Goal: Task Accomplishment & Management: Manage account settings

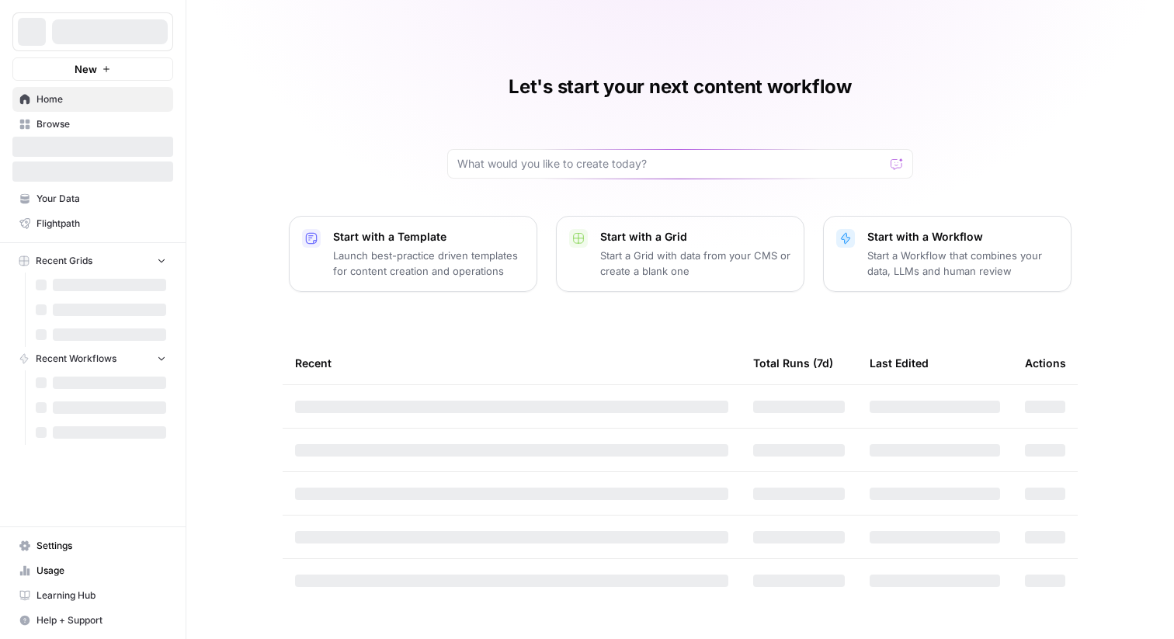
click at [93, 30] on div at bounding box center [110, 31] width 116 height 25
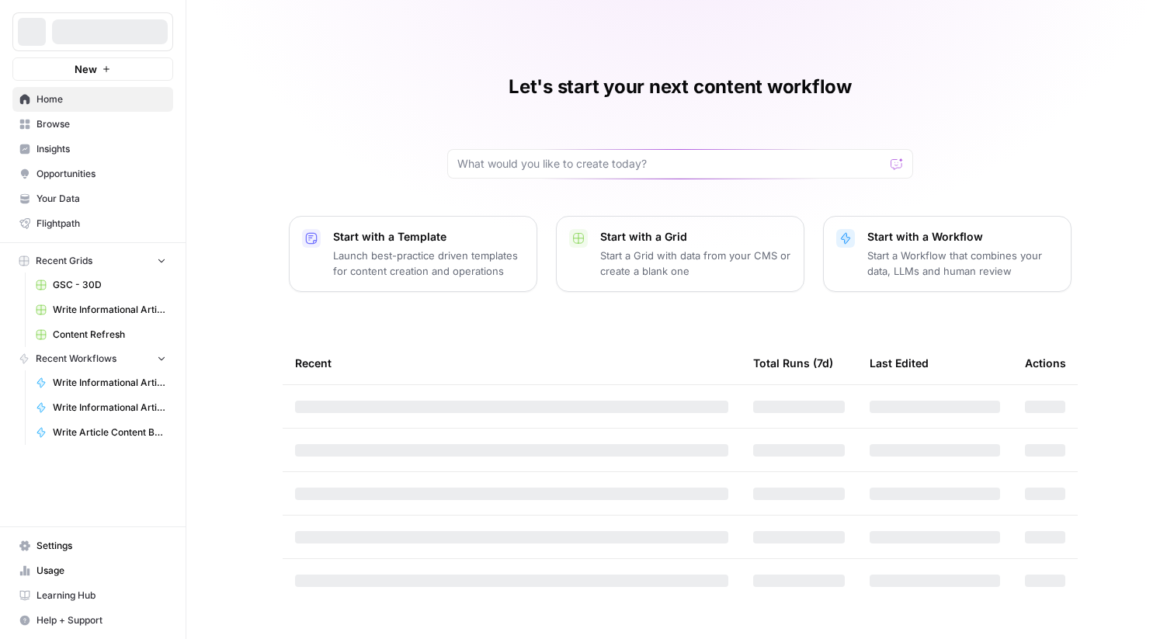
click at [98, 30] on div at bounding box center [110, 31] width 116 height 25
click at [98, 30] on span "Commvault" at bounding box center [99, 32] width 94 height 16
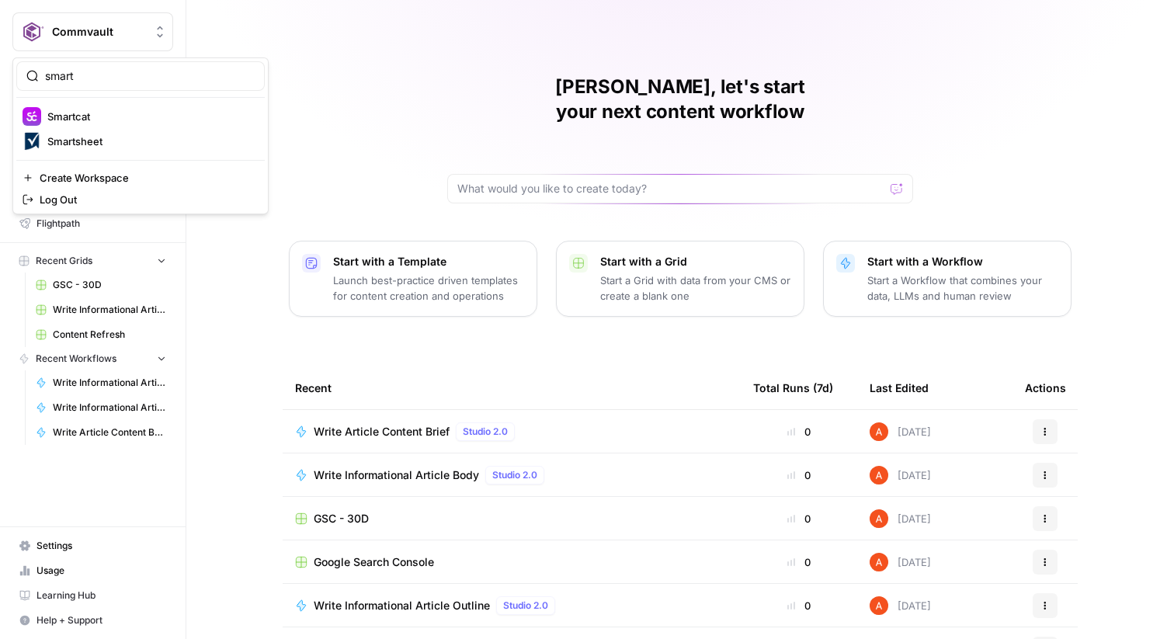
type input "smart"
click at [97, 143] on span "Smartsheet" at bounding box center [149, 142] width 205 height 16
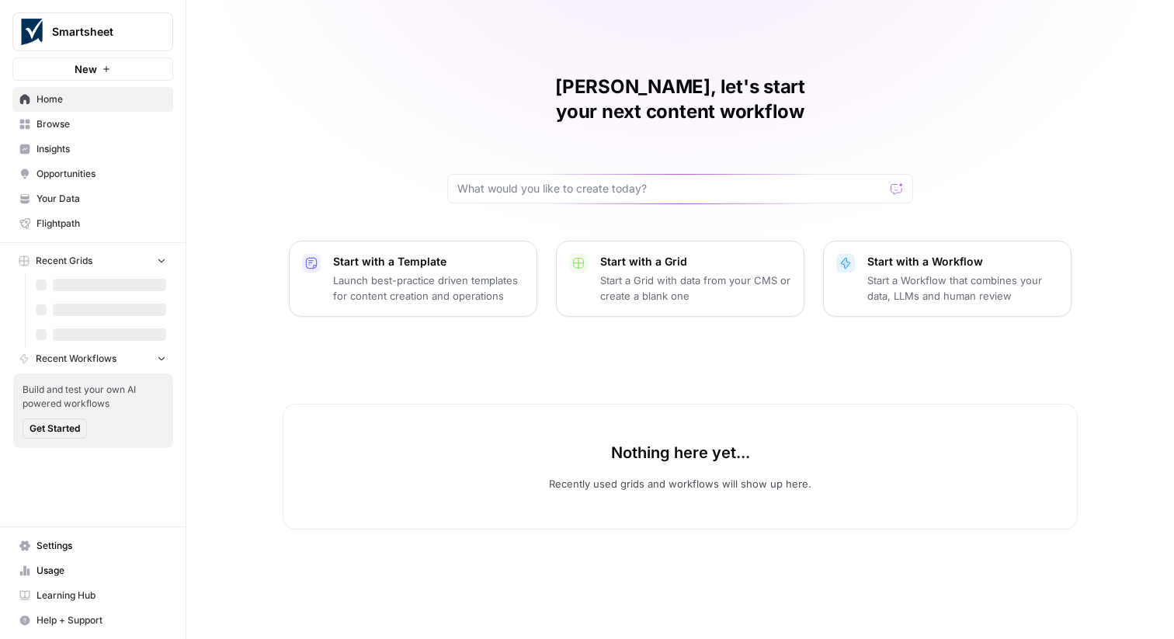
click at [88, 543] on span "Settings" at bounding box center [101, 546] width 130 height 14
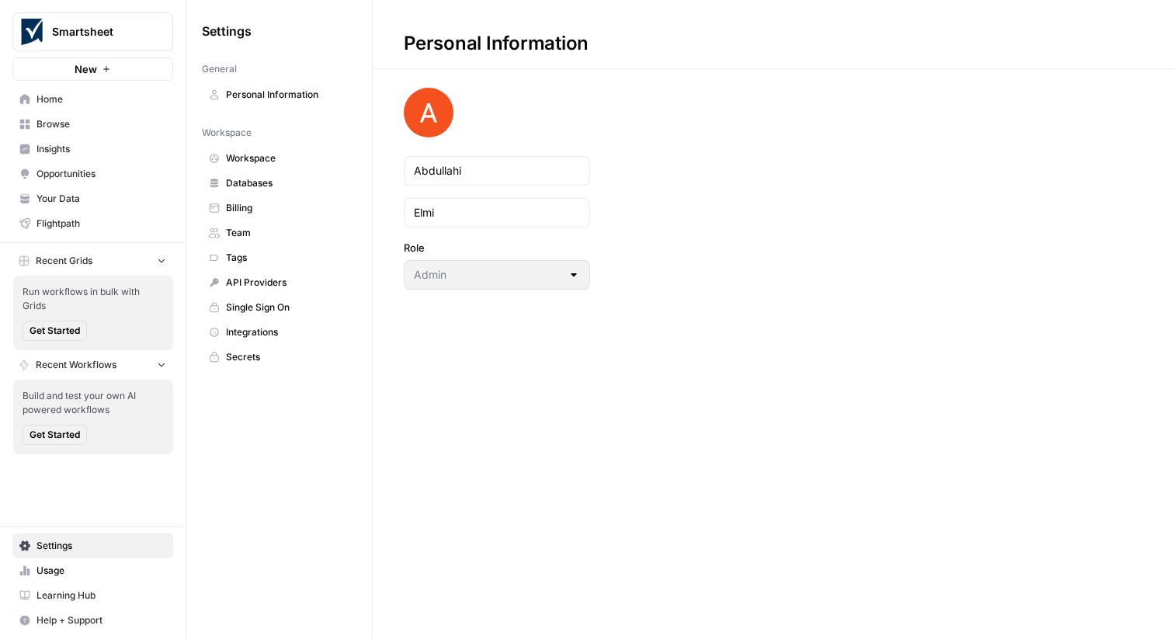
click at [312, 189] on span "Databases" at bounding box center [287, 183] width 123 height 14
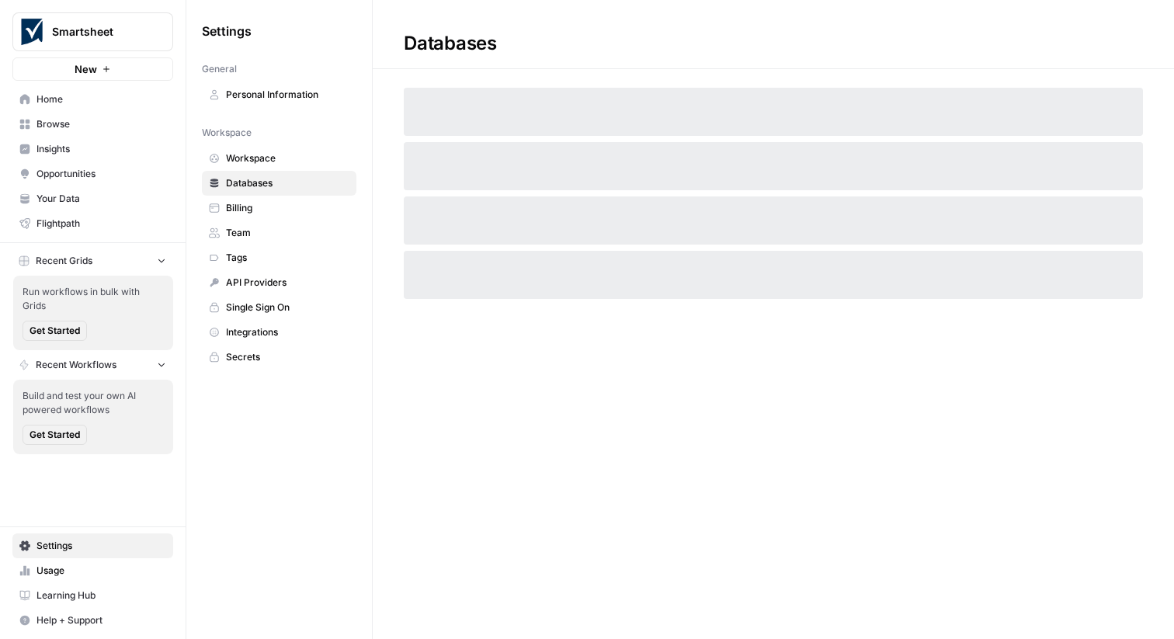
click at [299, 222] on link "Team" at bounding box center [279, 233] width 155 height 25
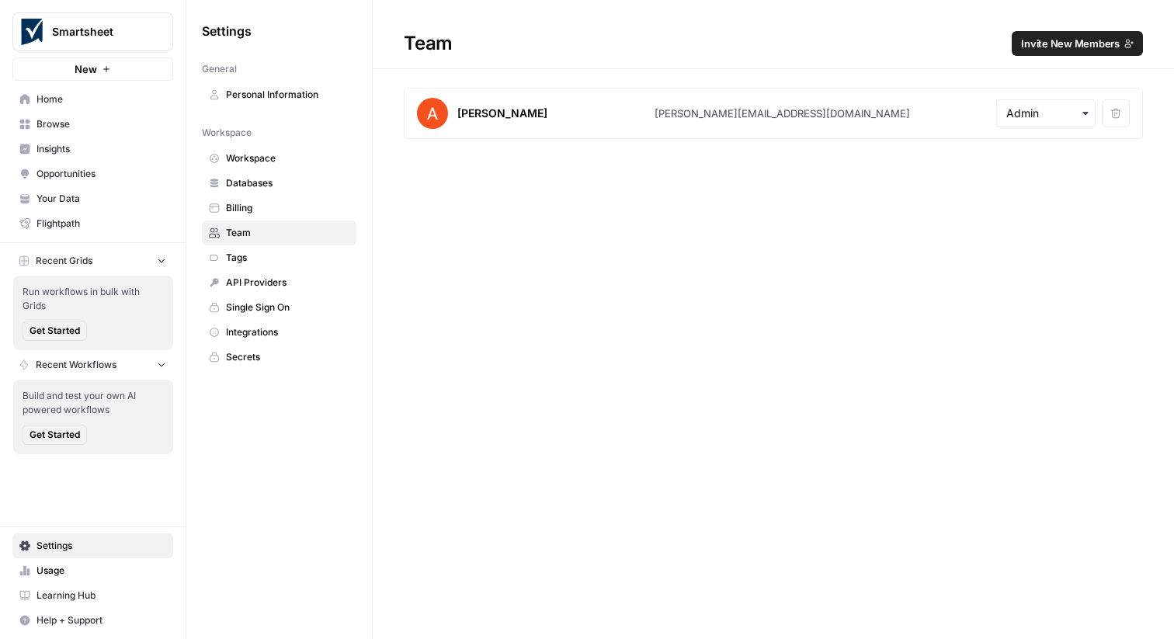
click at [287, 210] on span "Billing" at bounding box center [287, 208] width 123 height 14
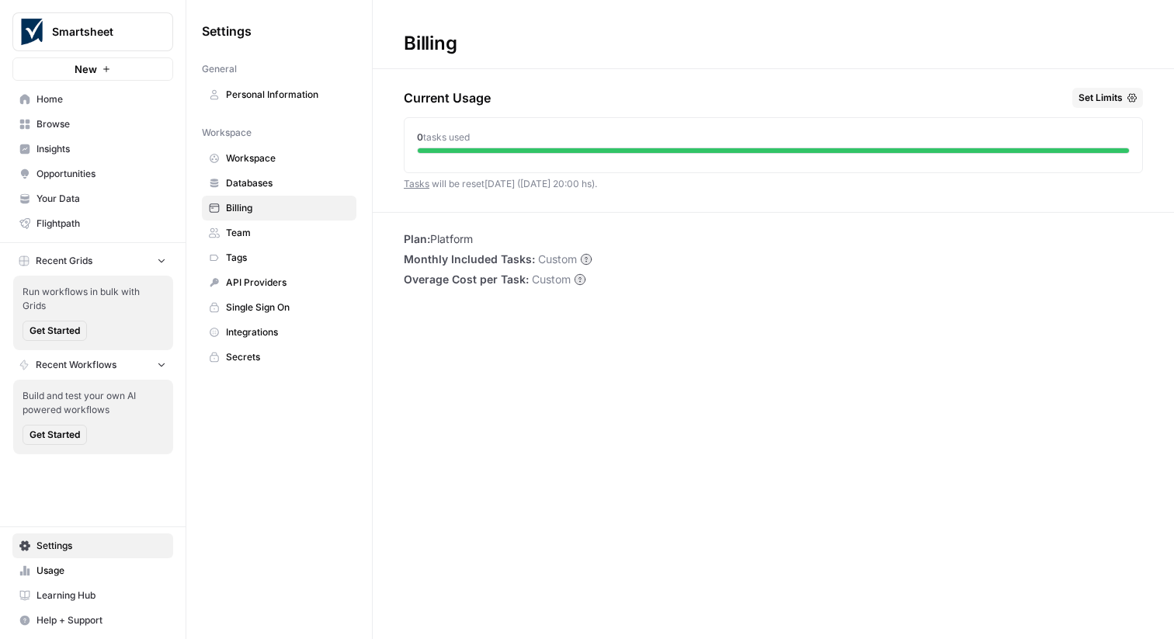
click at [287, 231] on span "Team" at bounding box center [287, 233] width 123 height 14
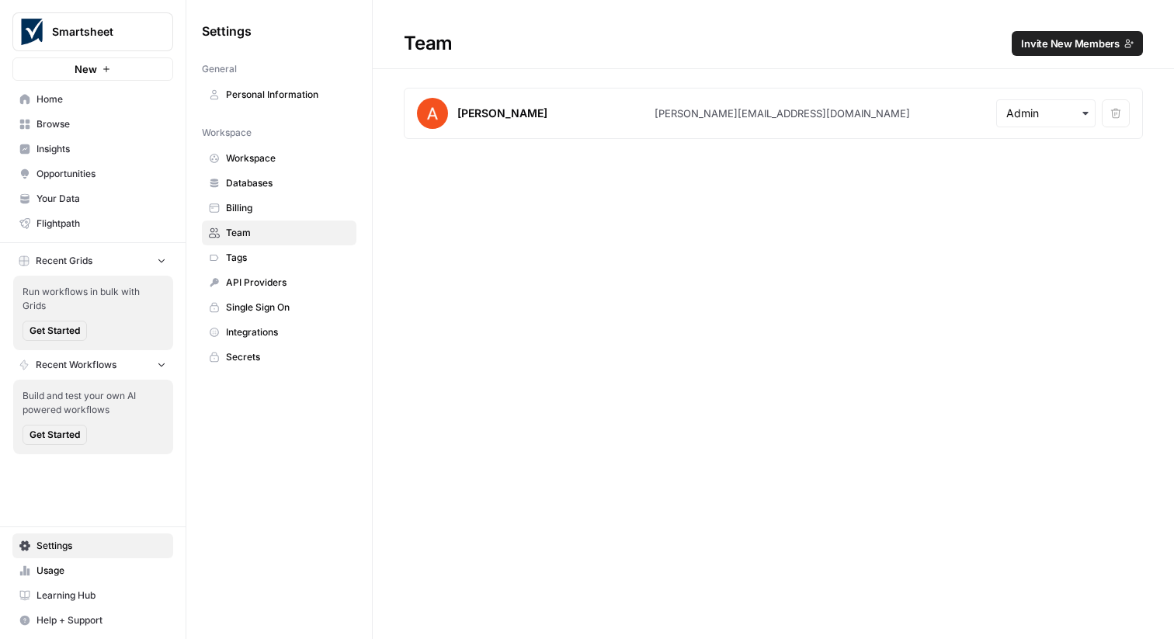
click at [1056, 50] on span "Invite New Members" at bounding box center [1070, 44] width 99 height 16
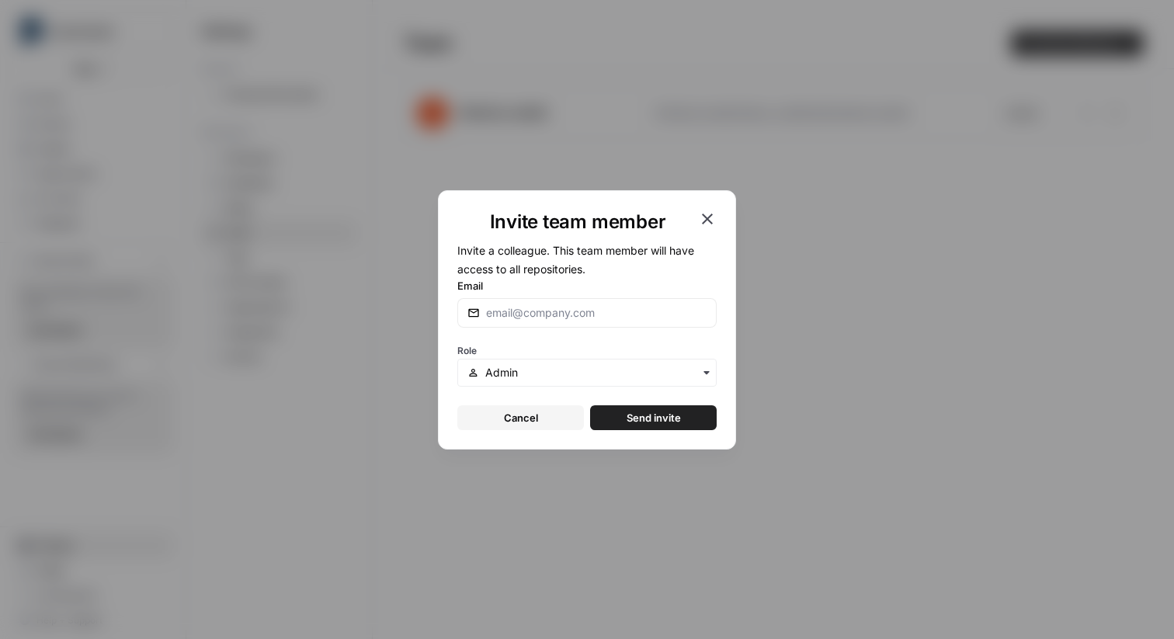
click at [609, 326] on div at bounding box center [586, 313] width 259 height 30
paste input "[PERSON_NAME][EMAIL_ADDRESS][PERSON_NAME][DOMAIN_NAME]"
type input "[PERSON_NAME][EMAIL_ADDRESS][PERSON_NAME][DOMAIN_NAME]"
click at [610, 412] on button "Send invite" at bounding box center [653, 417] width 127 height 25
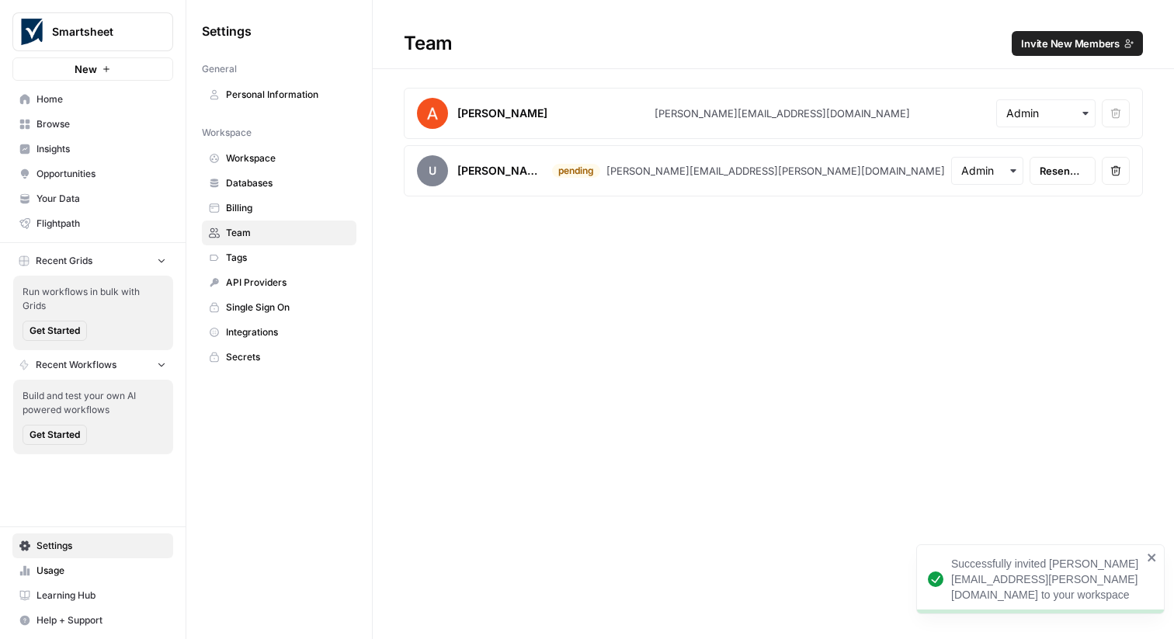
click at [1060, 50] on span "Invite New Members" at bounding box center [1070, 44] width 99 height 16
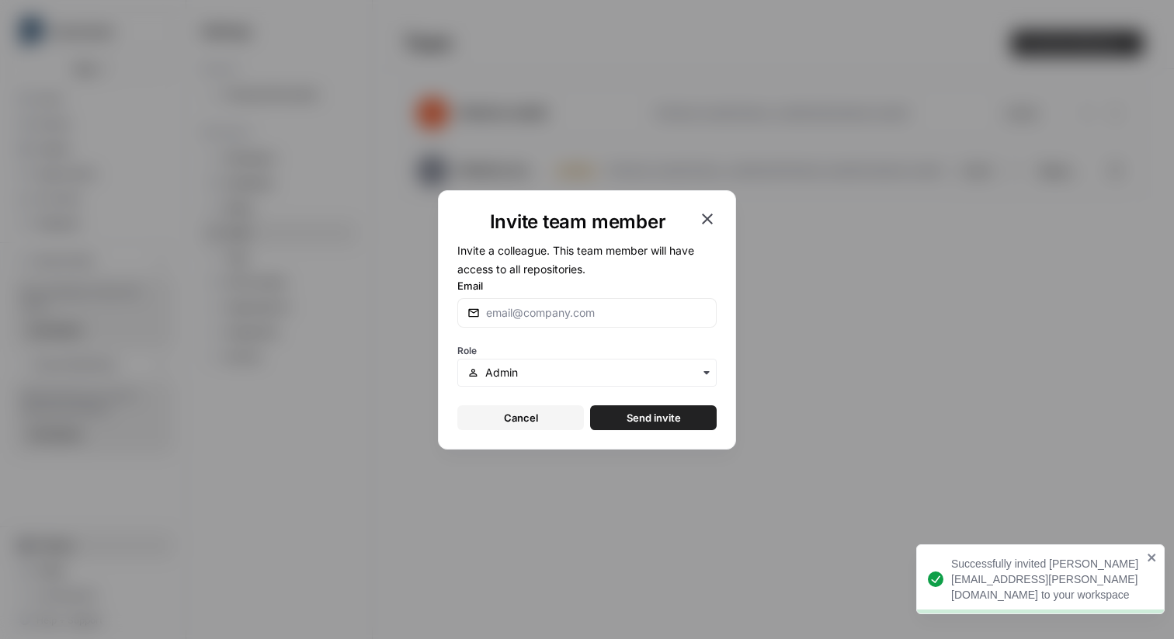
click at [624, 301] on div at bounding box center [586, 313] width 259 height 30
paste input "[PERSON_NAME][EMAIL_ADDRESS][PERSON_NAME][DOMAIN_NAME]"
type input "[PERSON_NAME][EMAIL_ADDRESS][PERSON_NAME][DOMAIN_NAME]"
click at [631, 424] on span "Send invite" at bounding box center [654, 418] width 54 height 16
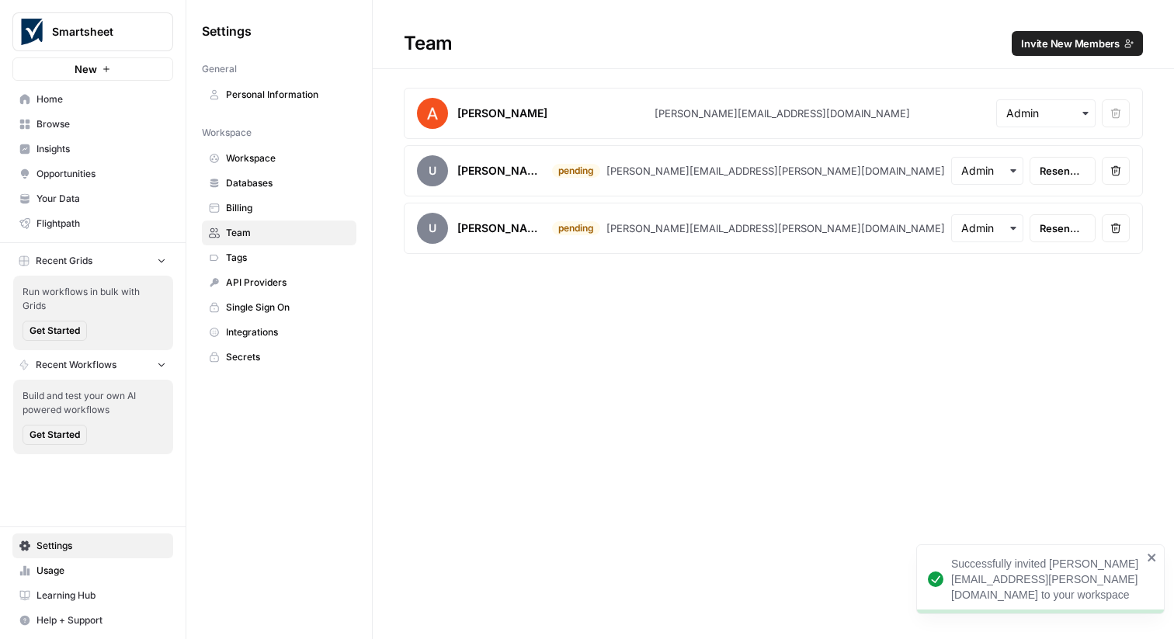
click at [1041, 40] on span "Invite New Members" at bounding box center [1070, 44] width 99 height 16
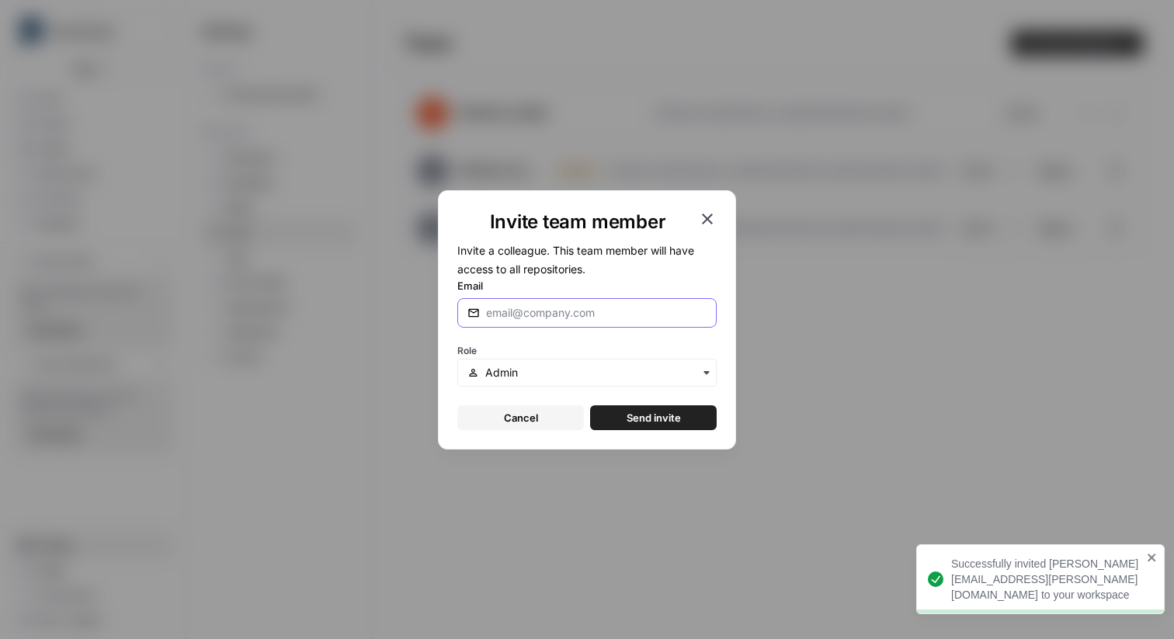
click at [631, 315] on input "Email" at bounding box center [596, 313] width 221 height 16
paste input "[DOMAIN_NAME][EMAIL_ADDRESS][DOMAIN_NAME]"
type input "[DOMAIN_NAME][EMAIL_ADDRESS][DOMAIN_NAME]"
click at [638, 414] on span "Send invite" at bounding box center [654, 418] width 54 height 16
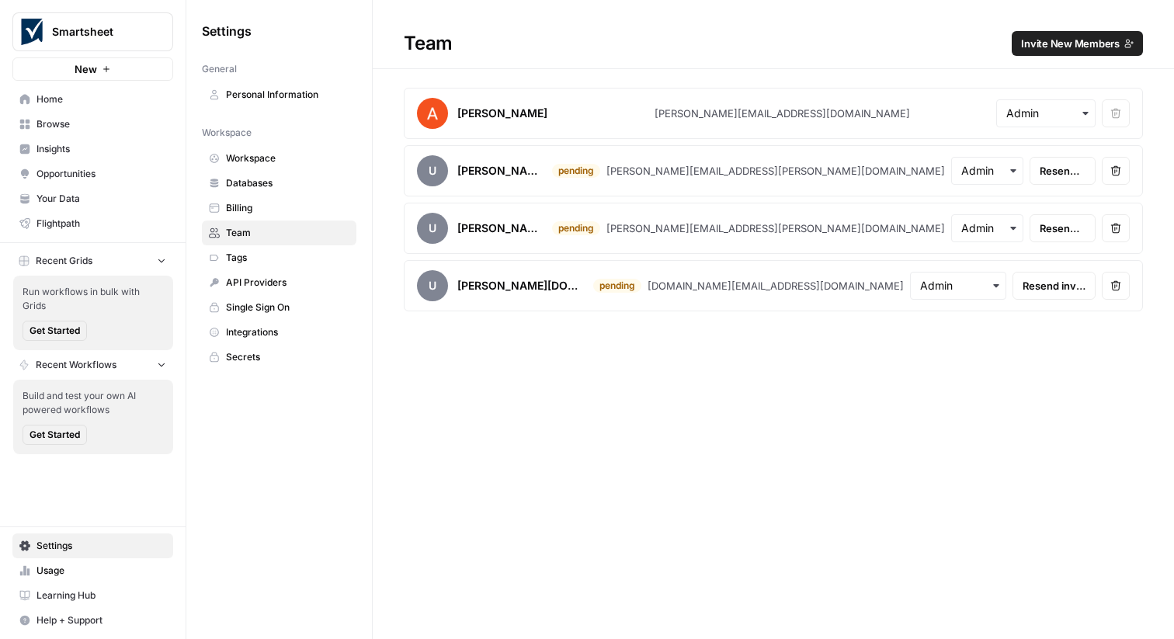
click at [1034, 46] on span "Invite New Members" at bounding box center [1070, 44] width 99 height 16
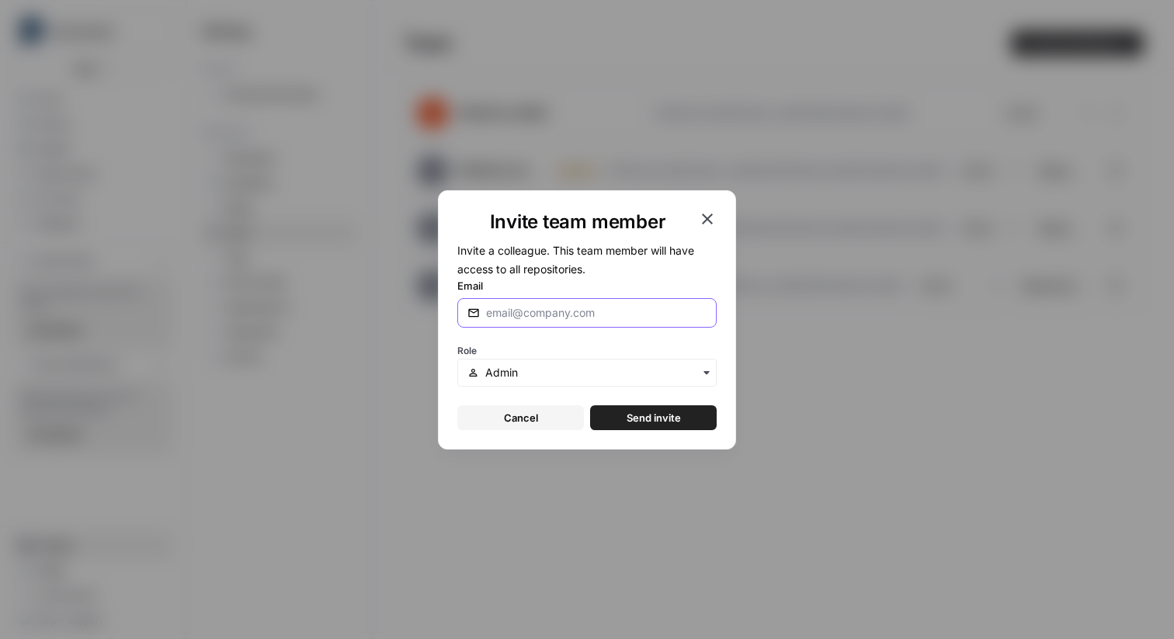
click at [631, 318] on input "Email" at bounding box center [596, 313] width 221 height 16
paste input "[EMAIL_ADDRESS][DOMAIN_NAME]"
type input "[EMAIL_ADDRESS][DOMAIN_NAME]"
click at [658, 415] on span "Send invite" at bounding box center [654, 418] width 54 height 16
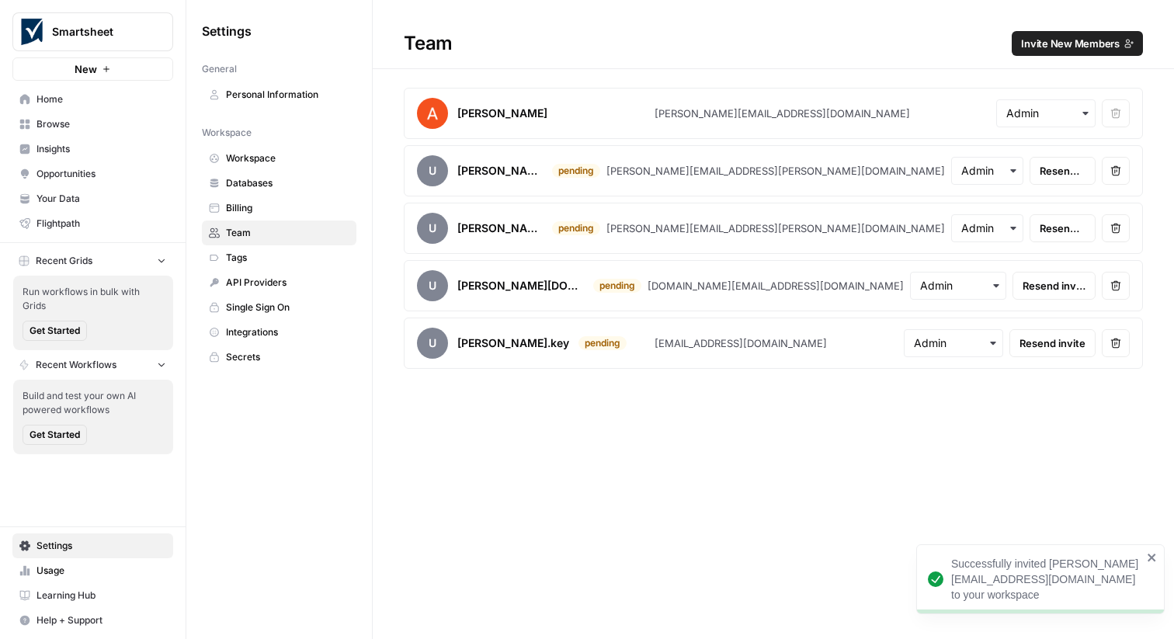
click at [1065, 44] on span "Invite New Members" at bounding box center [1070, 44] width 99 height 16
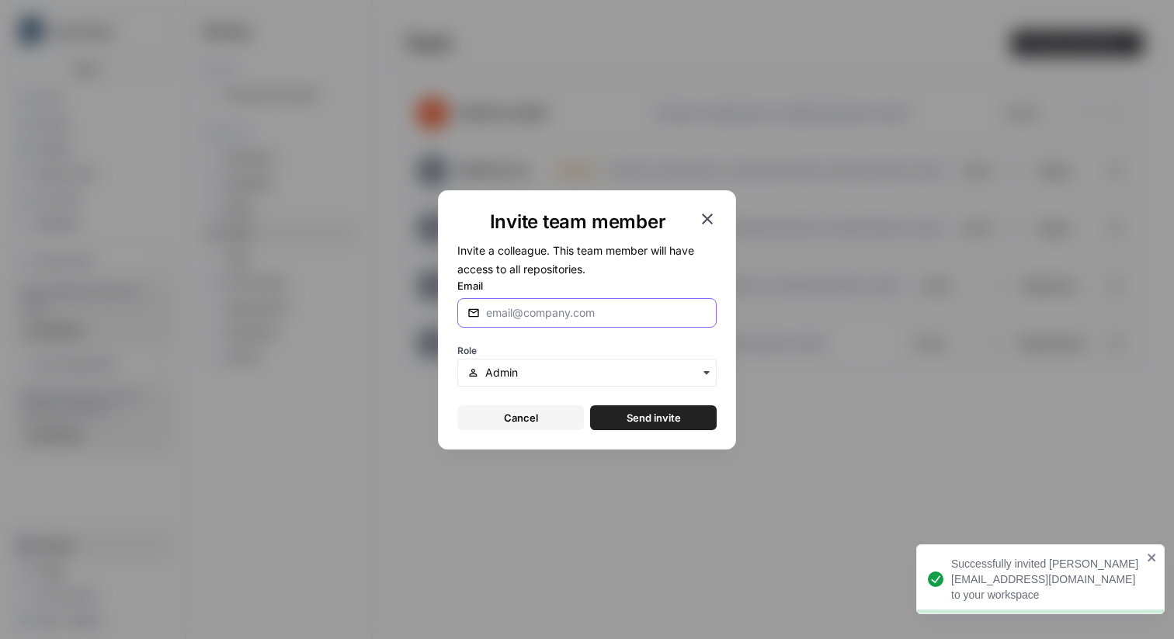
click at [577, 318] on input "Email" at bounding box center [596, 313] width 221 height 16
paste input "[PERSON_NAME][EMAIL_ADDRESS][PERSON_NAME][DOMAIN_NAME]"
type input "[PERSON_NAME][EMAIL_ADDRESS][PERSON_NAME][DOMAIN_NAME]"
click at [635, 411] on span "Send invite" at bounding box center [654, 418] width 54 height 16
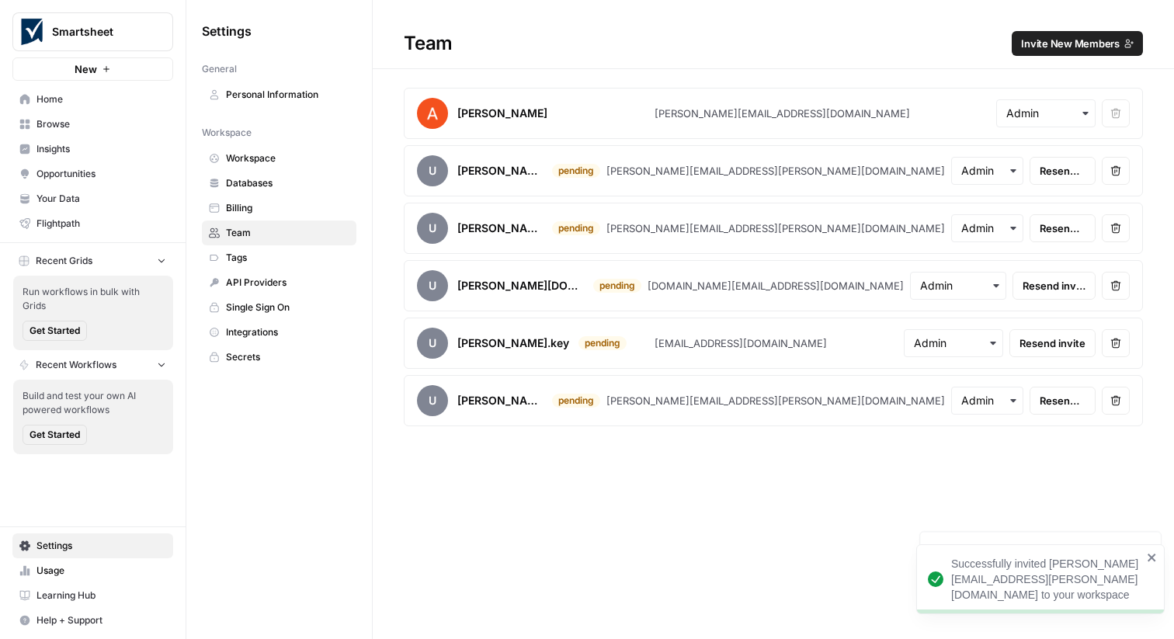
click at [1053, 26] on h1 "Team Invite New Members" at bounding box center [773, 34] width 801 height 69
click at [1059, 33] on button "Invite New Members" at bounding box center [1077, 43] width 131 height 25
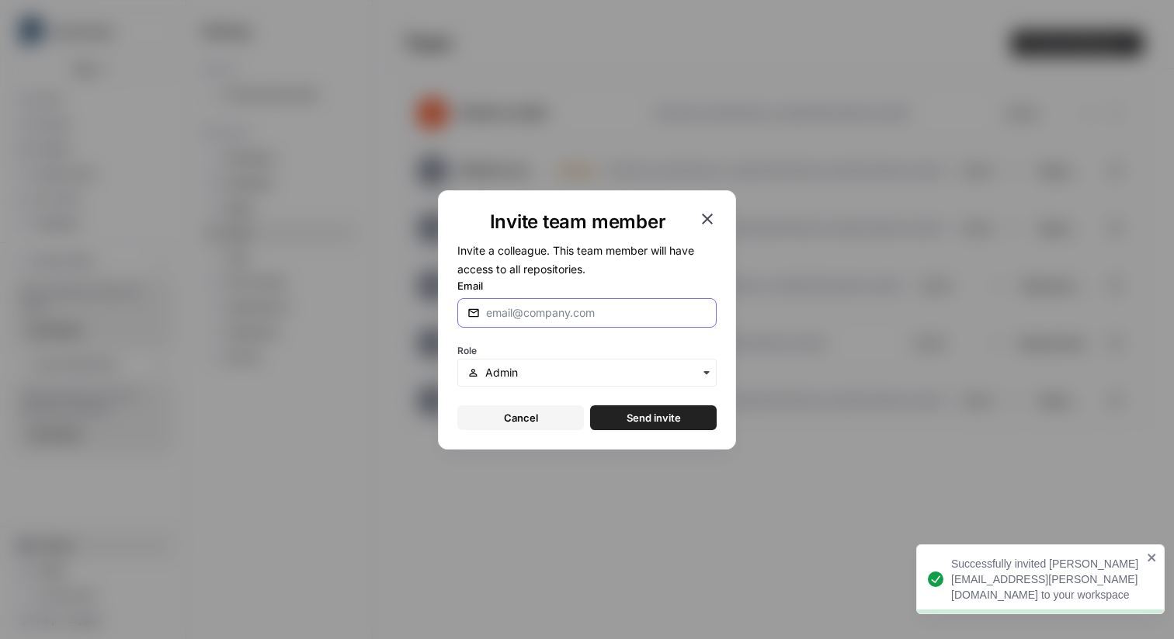
click at [693, 313] on body "Successfully invited [PERSON_NAME][EMAIL_ADDRESS][DOMAIN_NAME] to your workspac…" at bounding box center [587, 319] width 1174 height 639
paste input "[PERSON_NAME][EMAIL_ADDRESS][PERSON_NAME][DOMAIN_NAME]"
type input "[PERSON_NAME][EMAIL_ADDRESS][PERSON_NAME][DOMAIN_NAME]"
click at [658, 419] on span "Send invite" at bounding box center [654, 418] width 54 height 16
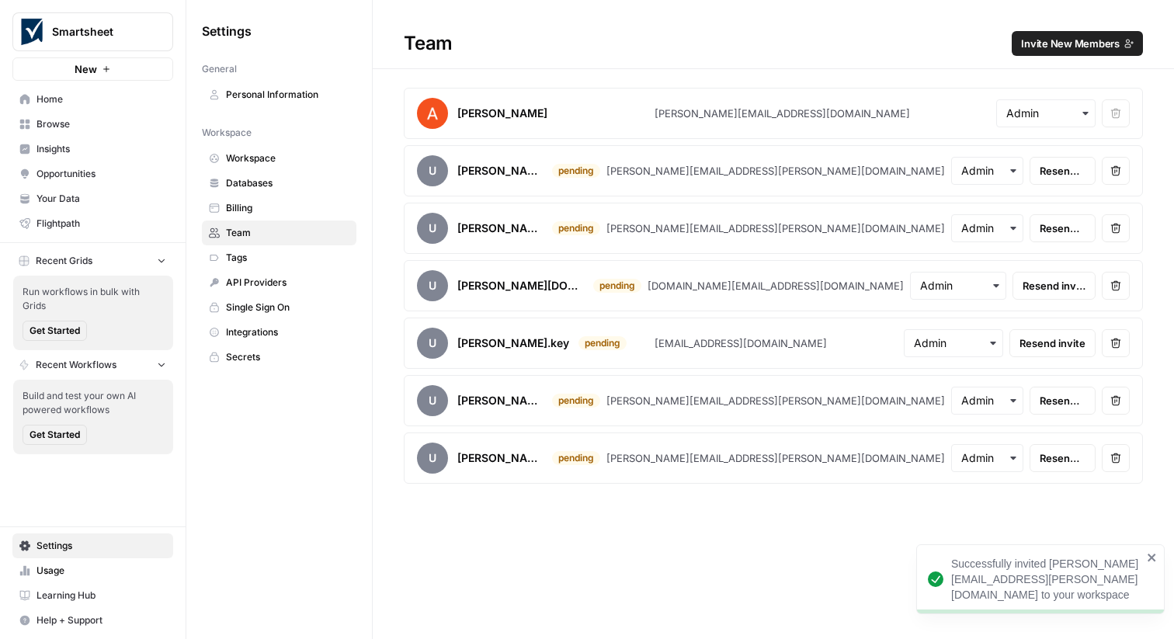
click at [89, 101] on span "Home" at bounding box center [101, 99] width 130 height 14
